Goal: Task Accomplishment & Management: Use online tool/utility

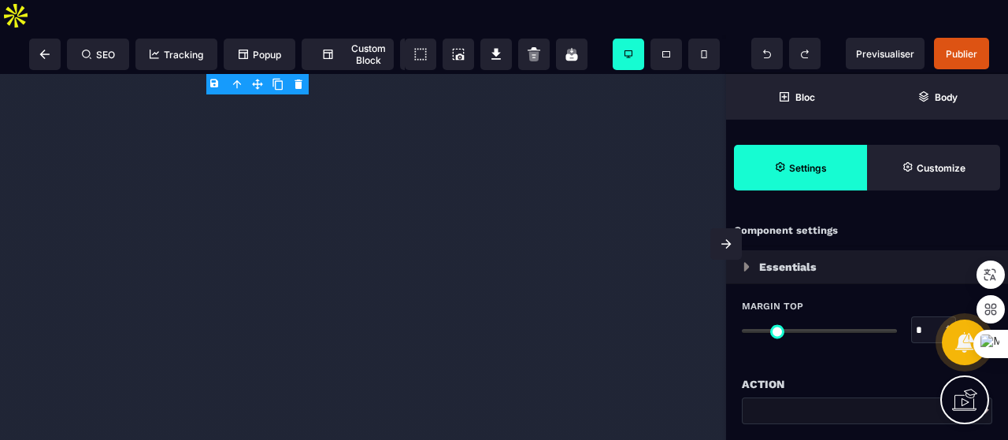
select select
select select "**"
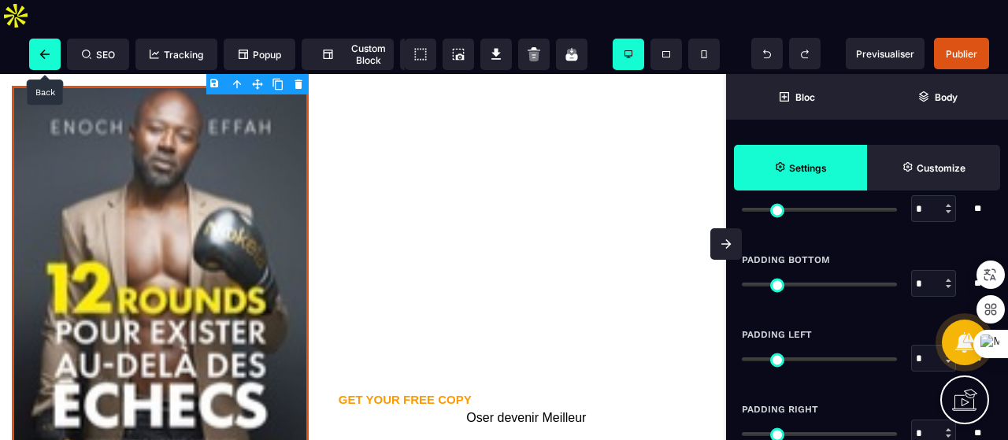
click at [43, 39] on span at bounding box center [44, 54] width 31 height 31
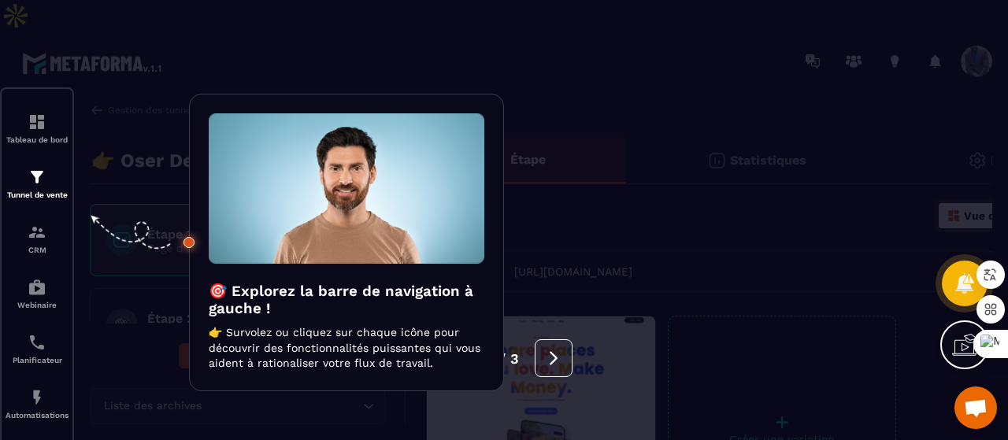
click at [30, 150] on div at bounding box center [504, 220] width 1008 height 440
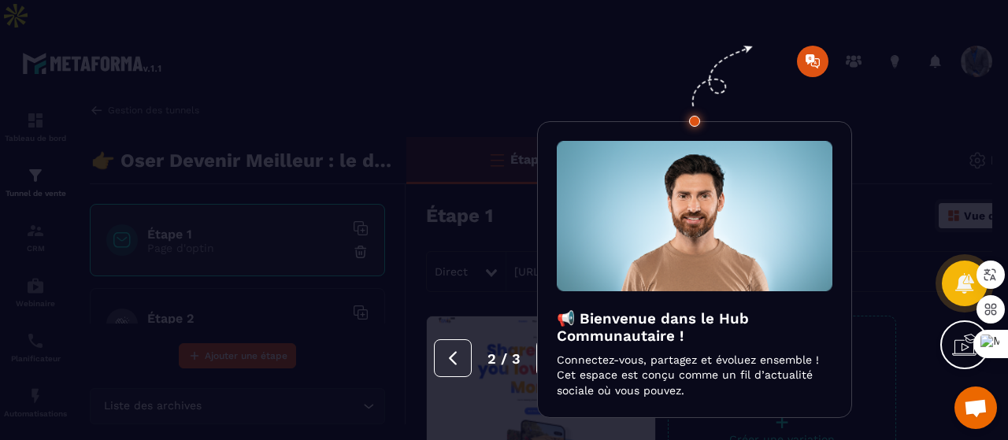
click at [536, 360] on button at bounding box center [555, 358] width 38 height 38
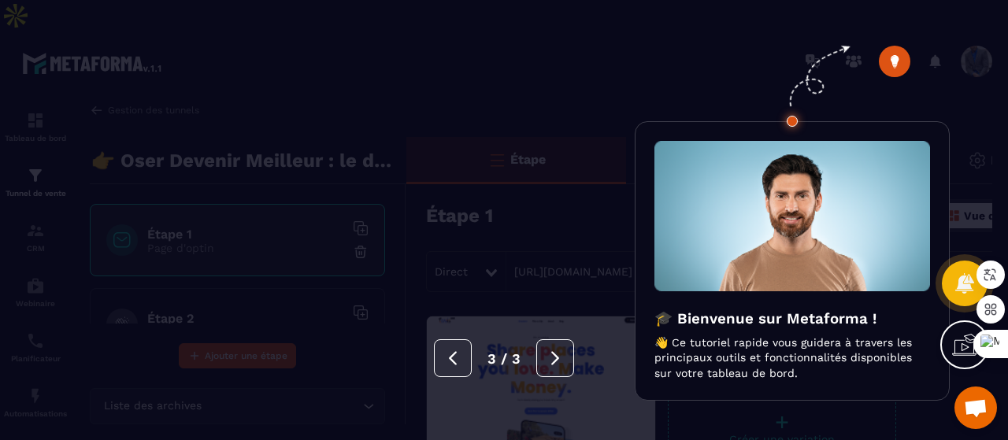
click at [341, 383] on div at bounding box center [504, 220] width 1008 height 440
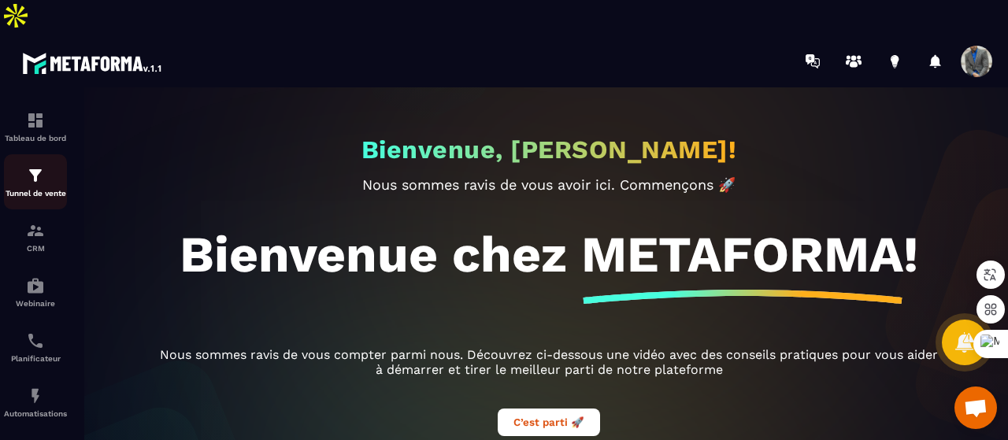
click at [36, 166] on div "Tunnel de vente" at bounding box center [35, 181] width 63 height 31
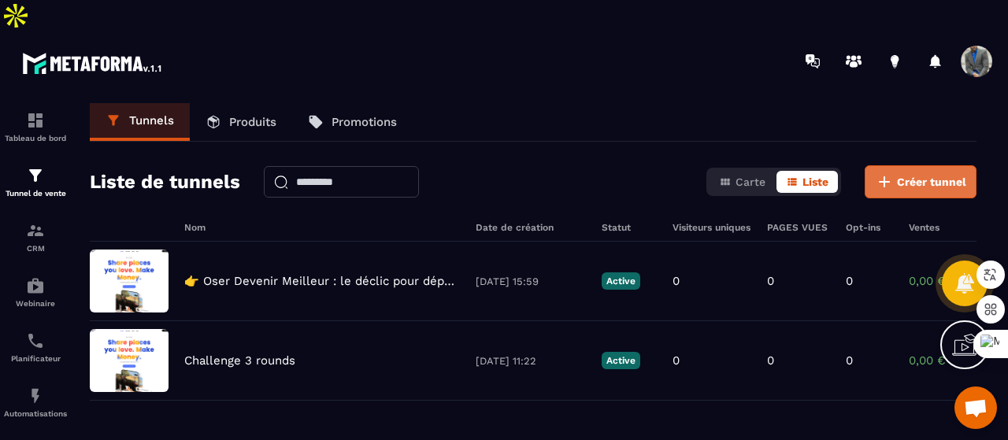
click at [902, 174] on span "Créer tunnel" at bounding box center [931, 182] width 69 height 16
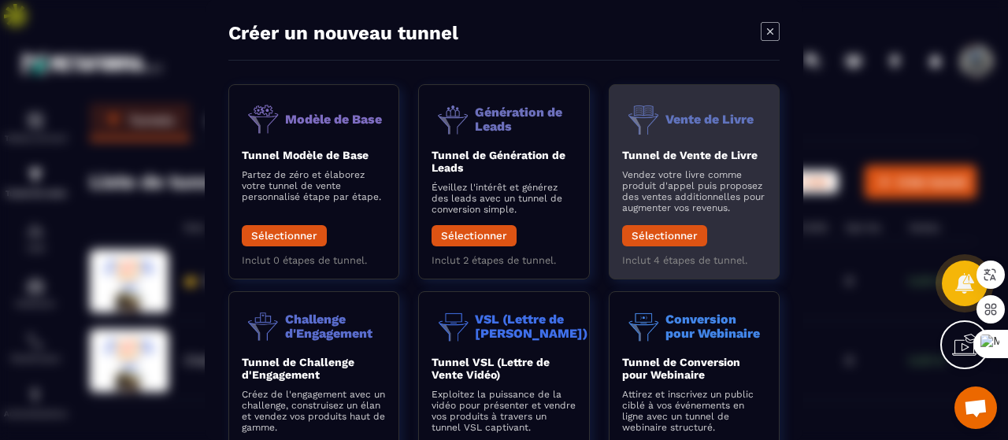
click at [719, 185] on p "Vendez votre livre comme produit d'appel puis proposez des ventes additionnelle…" at bounding box center [694, 191] width 144 height 44
click at [665, 236] on button "Sélectionner" at bounding box center [664, 235] width 85 height 21
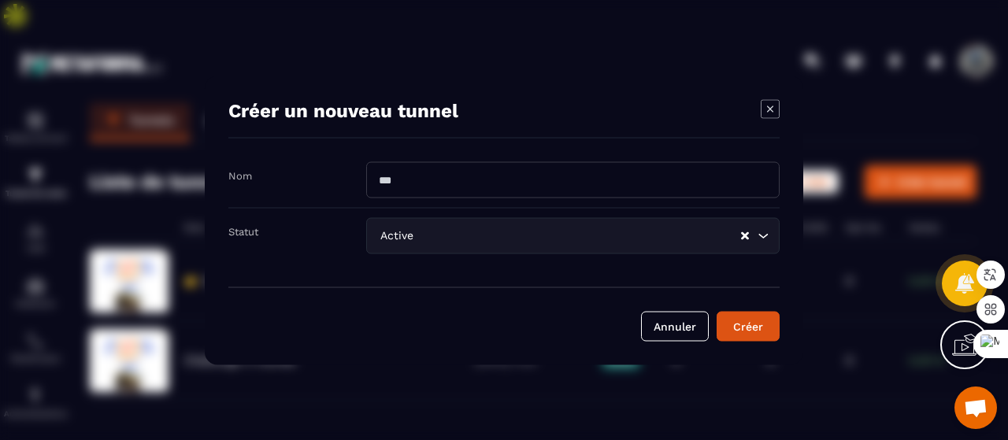
click at [416, 186] on input "Modal window" at bounding box center [572, 179] width 413 height 36
type input "**********"
click at [762, 242] on icon "Search for option" at bounding box center [763, 235] width 16 height 16
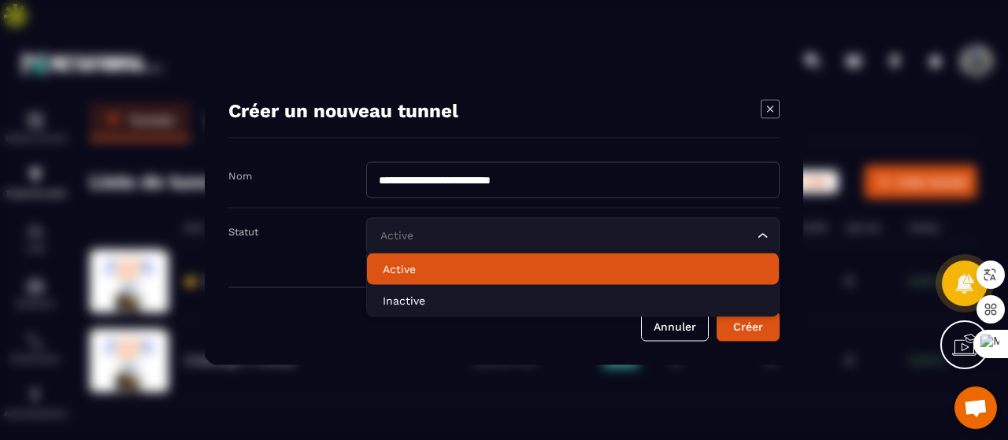
click at [490, 263] on p "Active" at bounding box center [573, 269] width 380 height 16
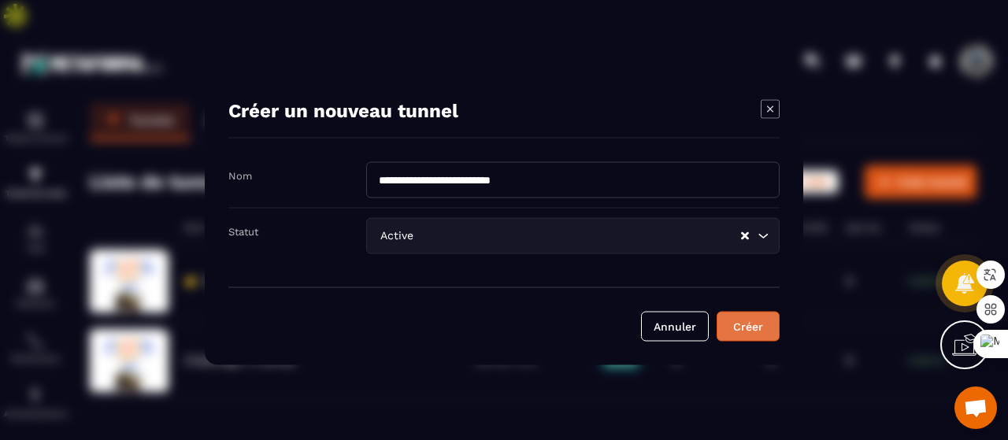
click at [752, 322] on div "Créer" at bounding box center [748, 326] width 43 height 16
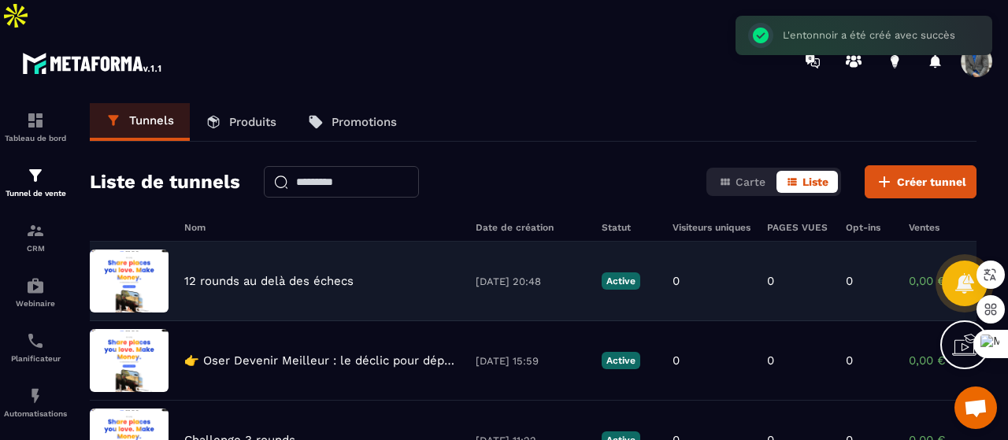
click at [310, 274] on p "12 rounds au delà des échecs" at bounding box center [268, 281] width 169 height 14
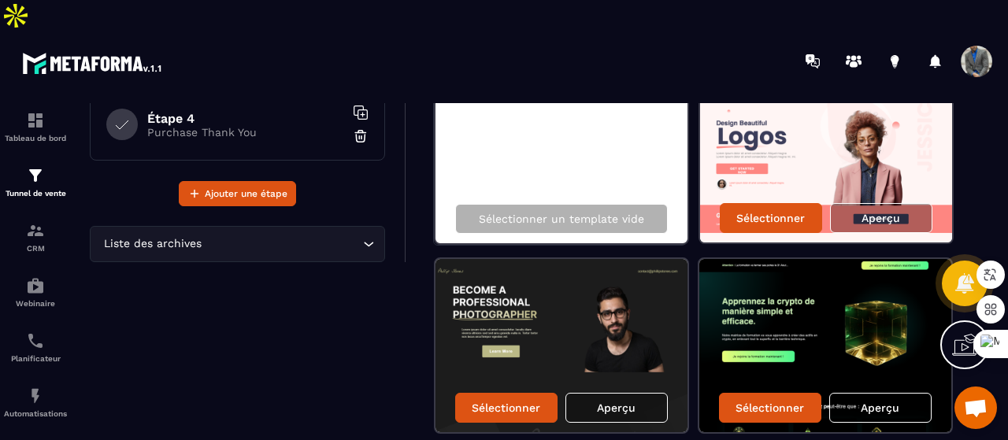
scroll to position [215, 0]
click at [757, 89] on img at bounding box center [826, 155] width 252 height 173
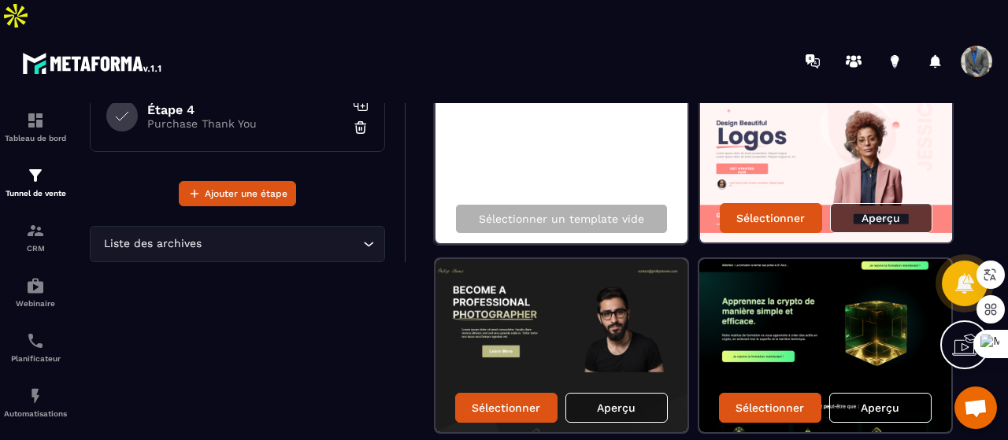
click at [872, 212] on p "Aperçu" at bounding box center [880, 218] width 39 height 13
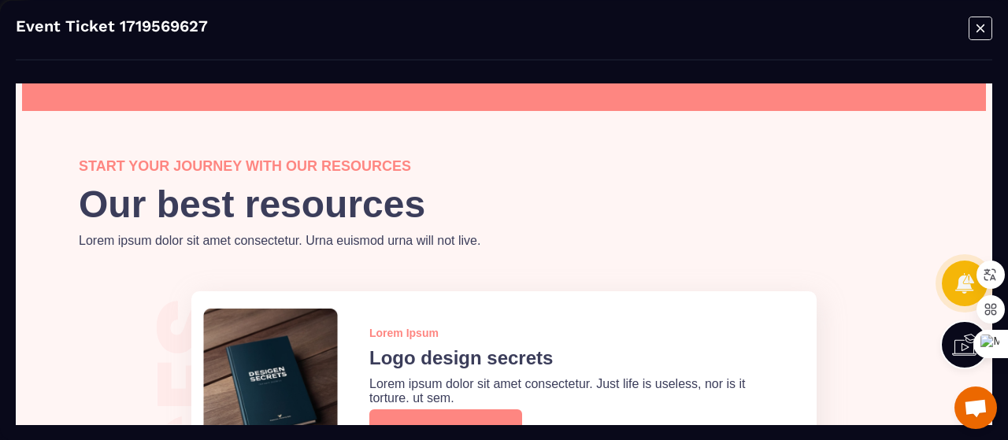
scroll to position [3541, 0]
